Goal: Register for event/course

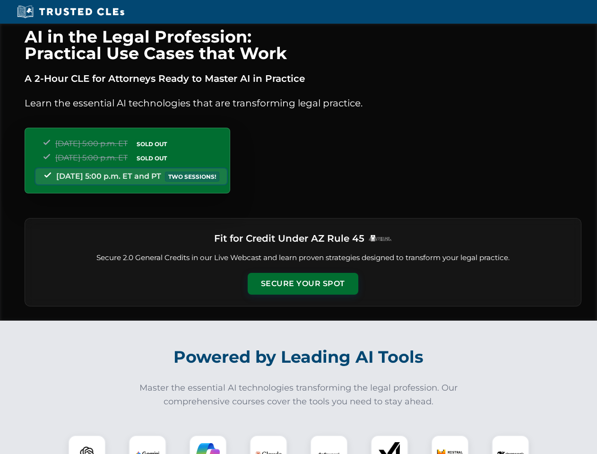
click at [302, 284] on button "Secure Your Spot" at bounding box center [303, 284] width 111 height 22
click at [87, 444] on img at bounding box center [86, 453] width 27 height 27
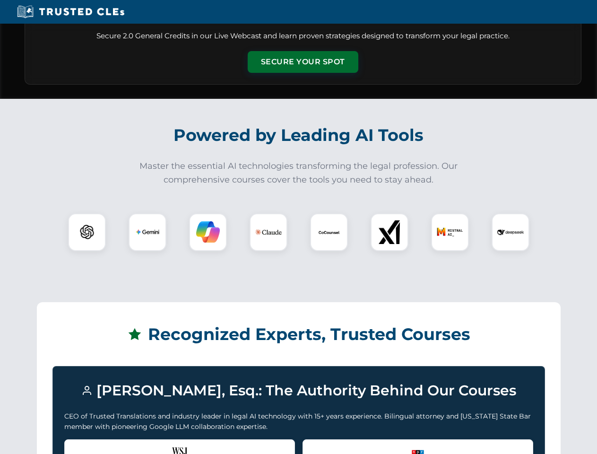
click at [147, 444] on div "Recognized by the WSJ [PERSON_NAME] was featured for his expertise in AI legal …" at bounding box center [179, 458] width 231 height 38
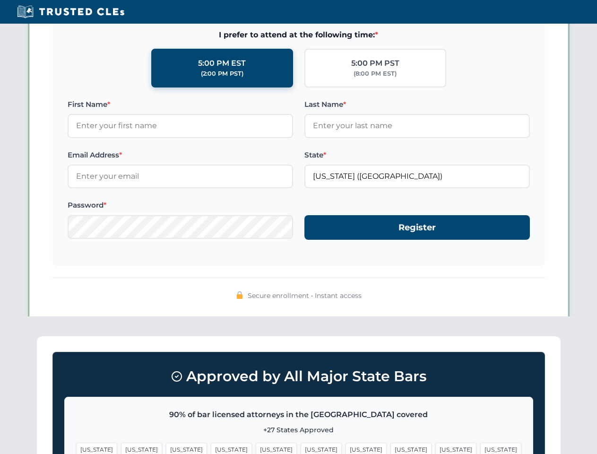
click at [345, 444] on span "[US_STATE]" at bounding box center [365, 449] width 41 height 14
click at [435, 444] on span "[US_STATE]" at bounding box center [455, 449] width 41 height 14
